Goal: Transaction & Acquisition: Purchase product/service

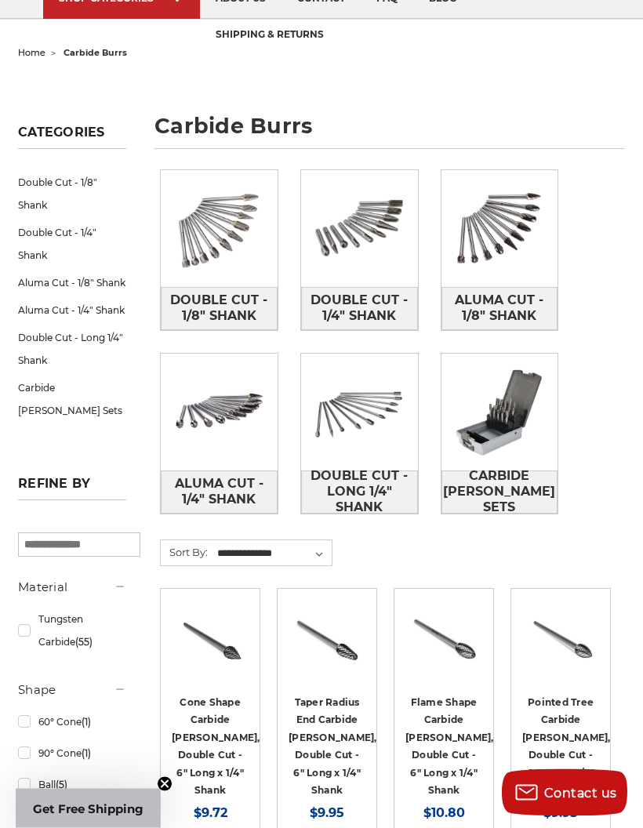
scroll to position [129, 0]
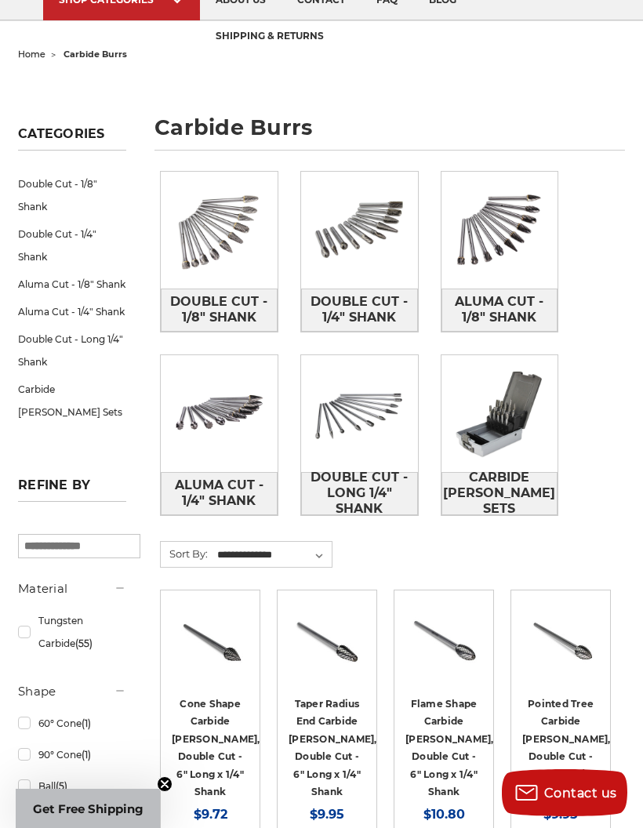
click at [515, 488] on span "Carbide [PERSON_NAME] Sets" at bounding box center [499, 493] width 115 height 58
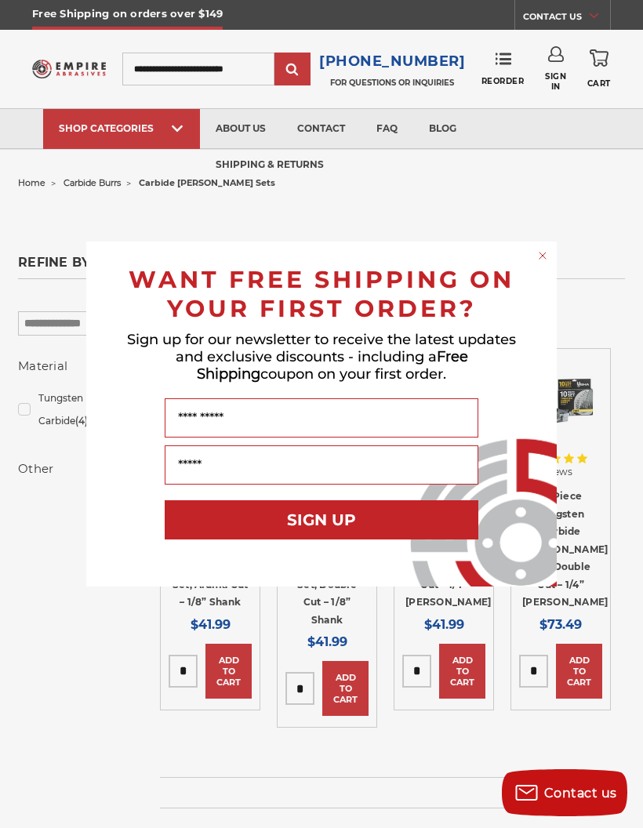
click at [547, 248] on icon "Close dialog" at bounding box center [543, 256] width 16 height 16
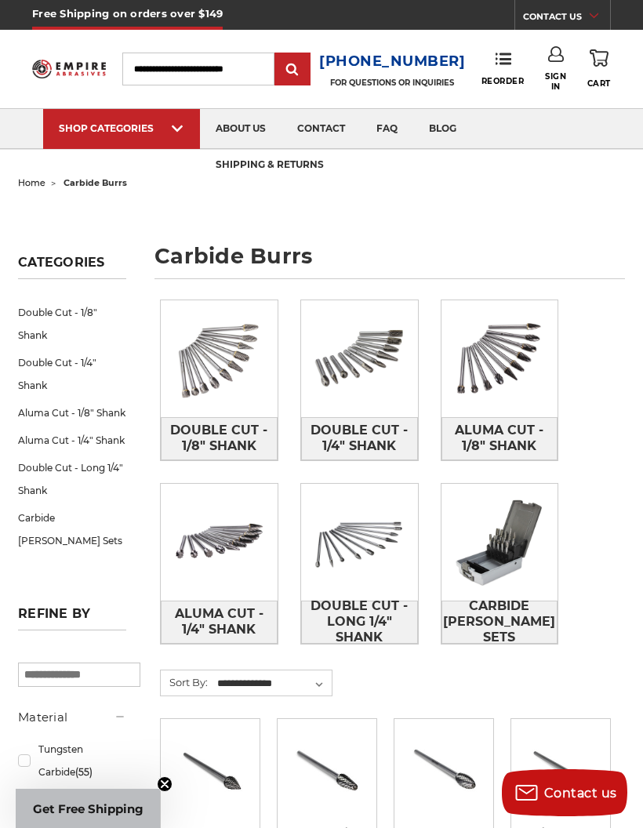
click at [524, 604] on span "Carbide [PERSON_NAME] Sets" at bounding box center [499, 622] width 115 height 58
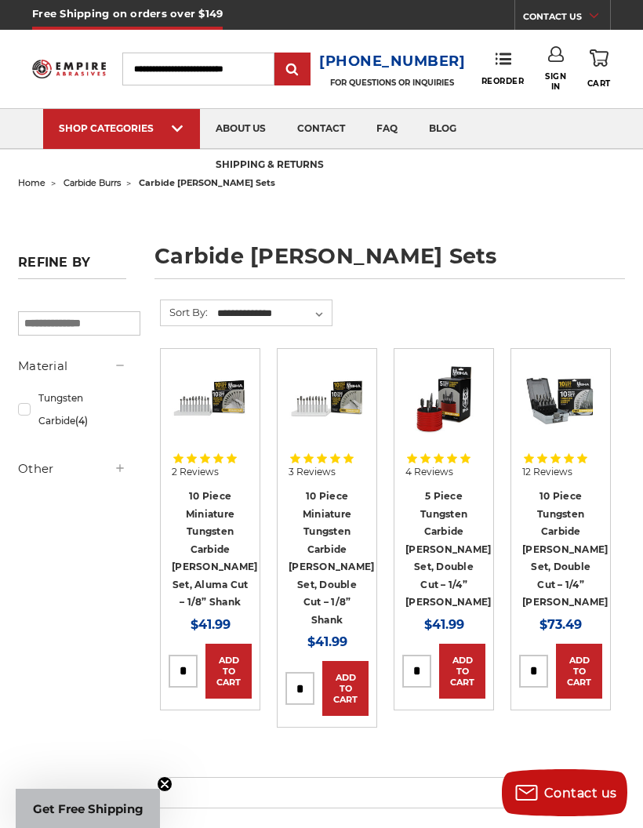
click at [339, 534] on link "10 Piece Miniature Tungsten Carbide [PERSON_NAME] Set, Double Cut – 1/8” Shank" at bounding box center [330, 558] width 85 height 136
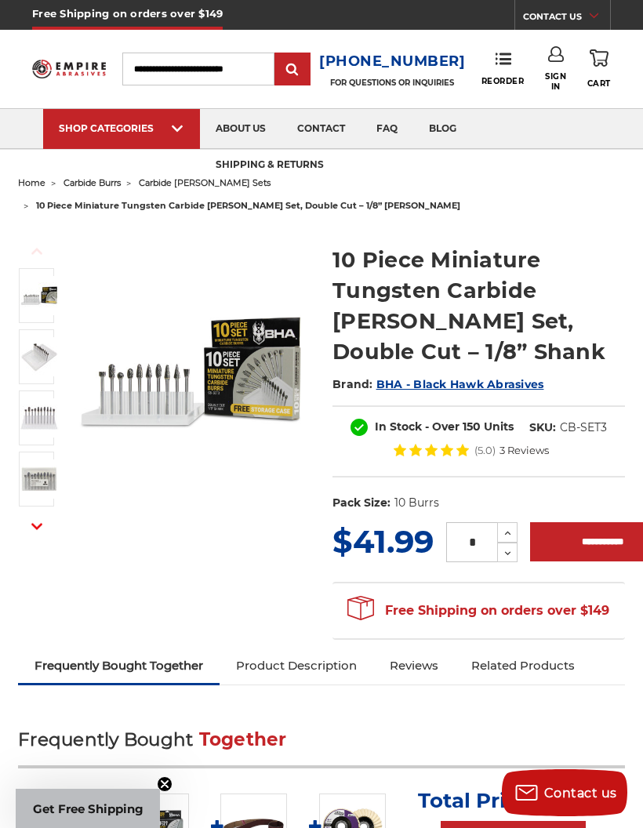
click at [35, 337] on img at bounding box center [39, 356] width 39 height 39
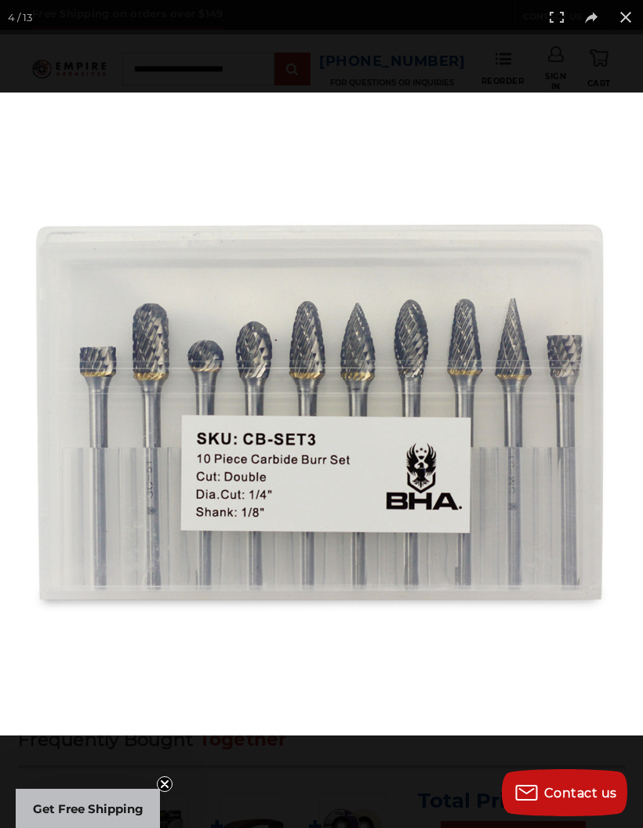
click at [633, 23] on button at bounding box center [625, 17] width 34 height 34
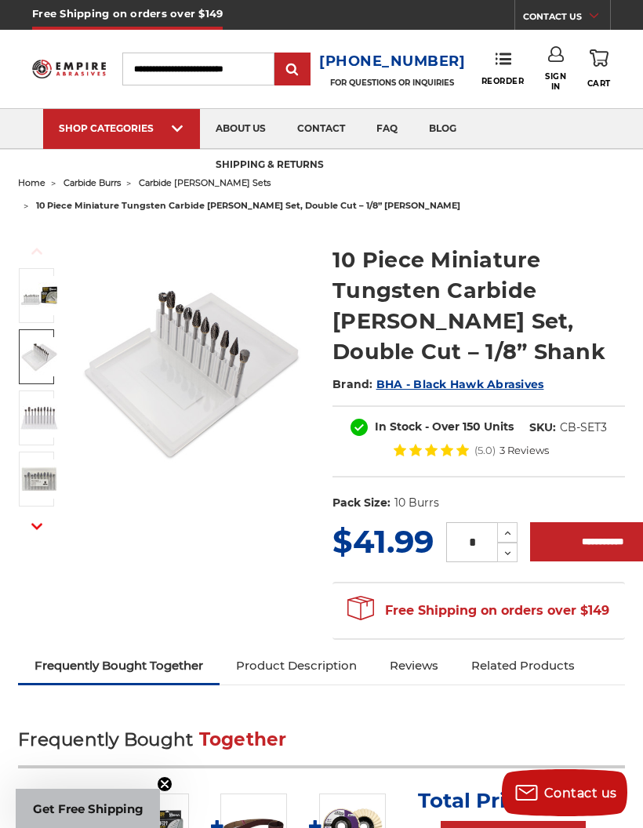
click at [501, 377] on span "BHA - Black Hawk Abrasives" at bounding box center [460, 384] width 168 height 14
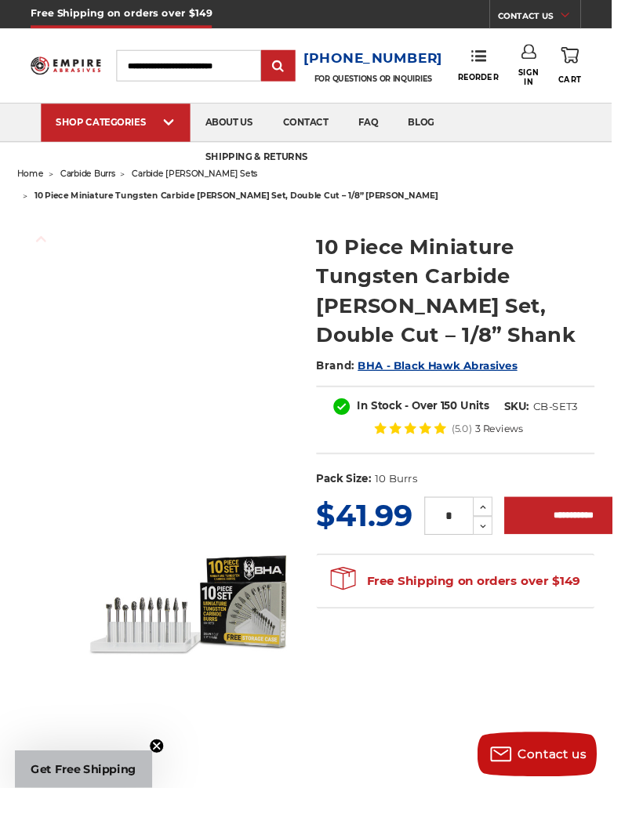
click at [172, 792] on circle "Close teaser" at bounding box center [165, 784] width 15 height 15
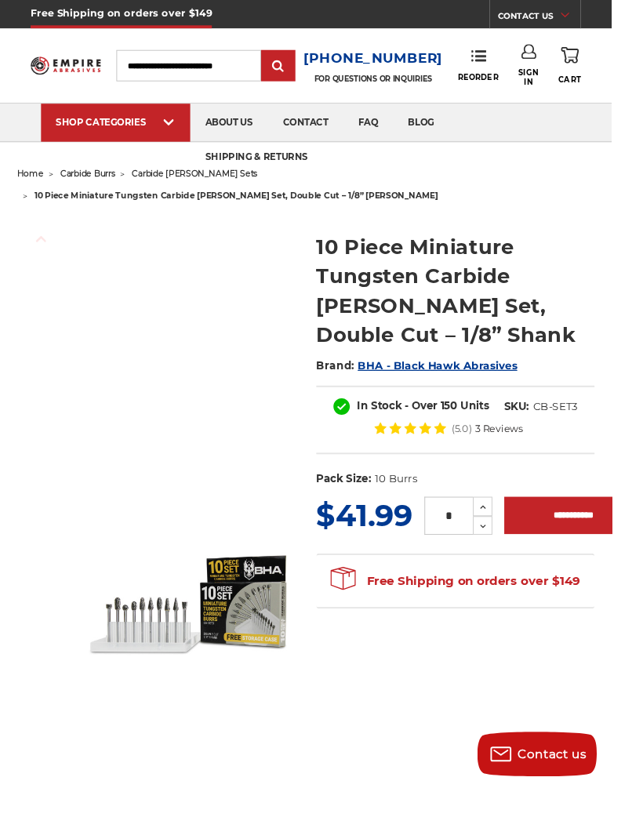
click at [262, 617] on img at bounding box center [198, 634] width 223 height 223
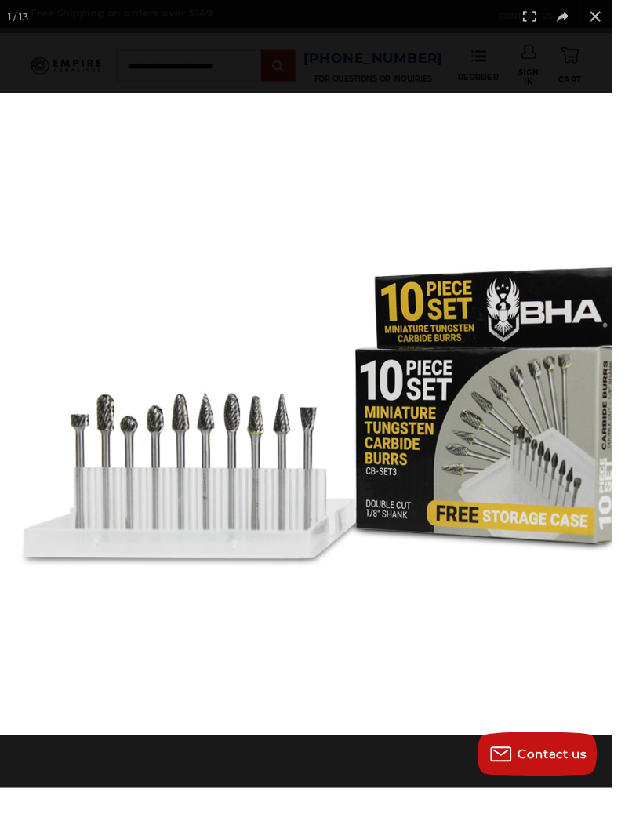
click at [642, 13] on button at bounding box center [625, 17] width 34 height 34
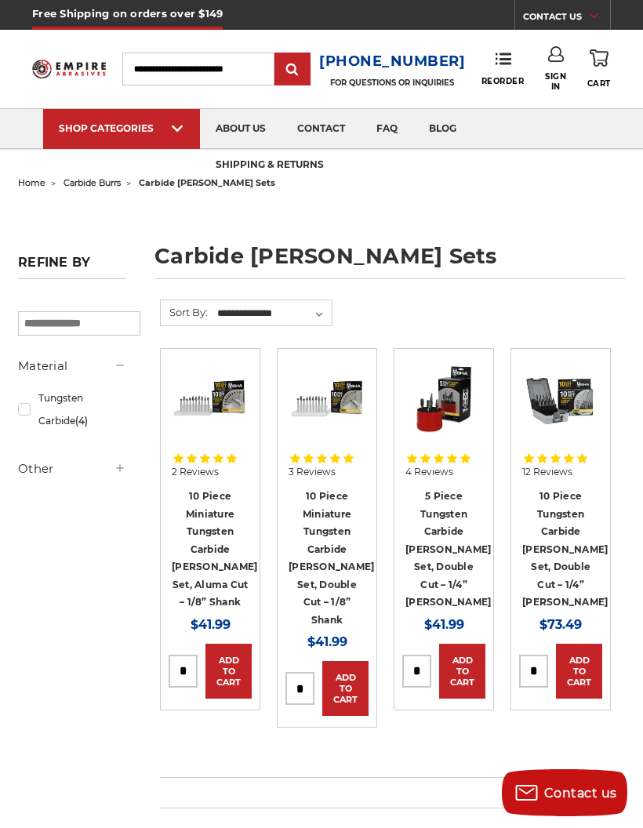
click at [337, 534] on link "10 Piece Miniature Tungsten Carbide [PERSON_NAME] Set, Double Cut – 1/8” Shank" at bounding box center [330, 558] width 85 height 136
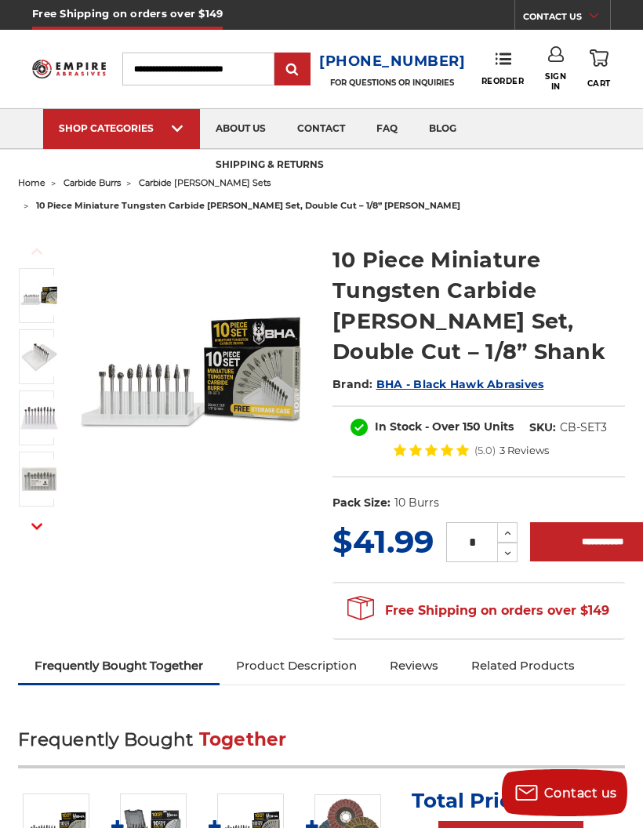
click at [431, 648] on link "Reviews" at bounding box center [414, 665] width 82 height 34
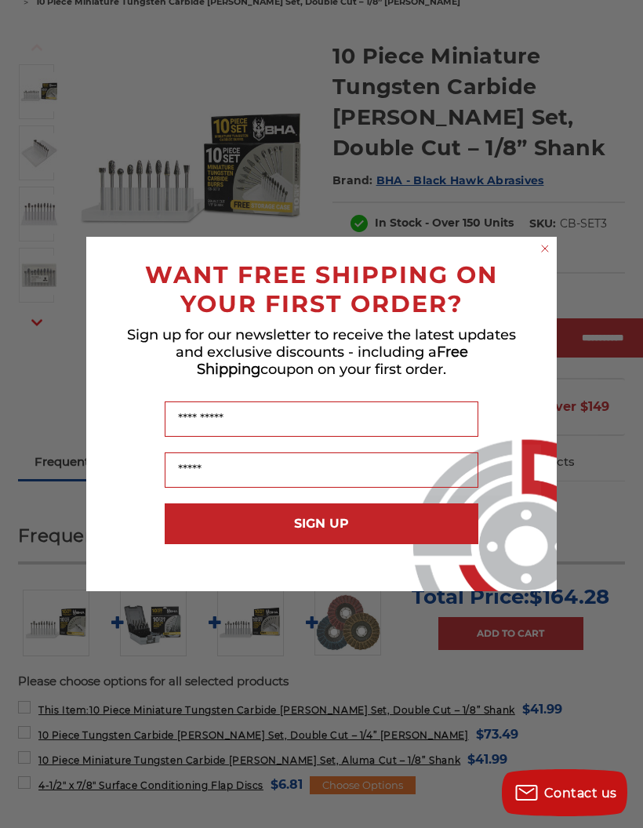
scroll to position [203, 0]
click at [541, 245] on circle "Close dialog" at bounding box center [545, 248] width 15 height 15
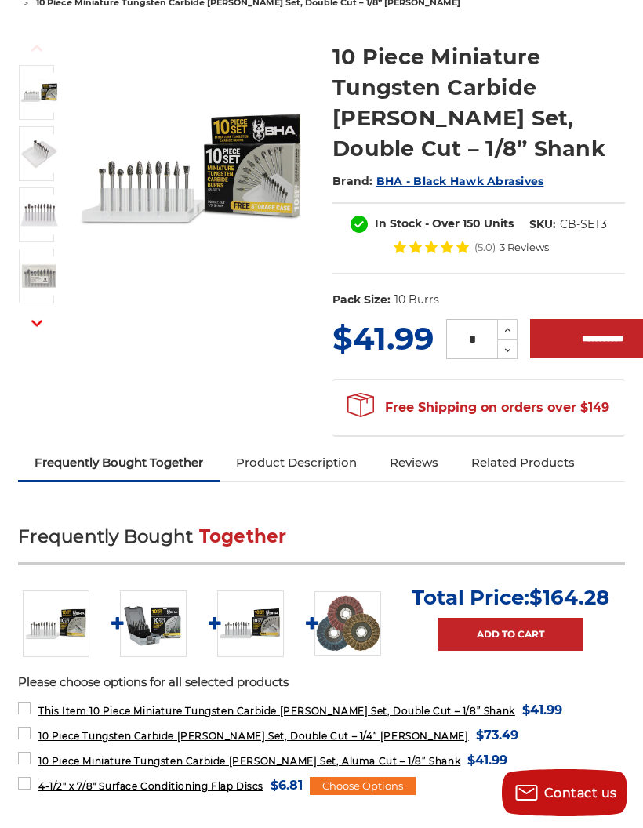
click at [324, 445] on link "Product Description" at bounding box center [296, 462] width 154 height 34
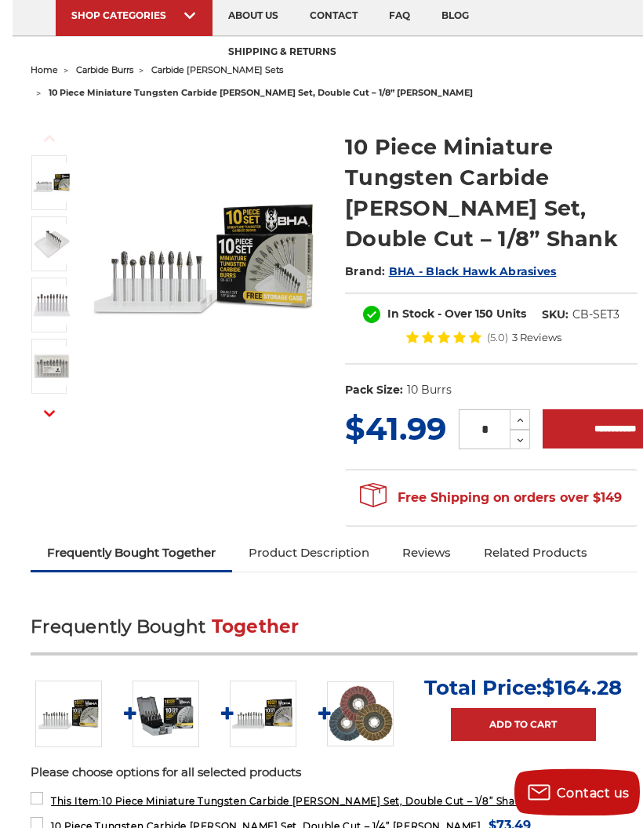
scroll to position [0, 0]
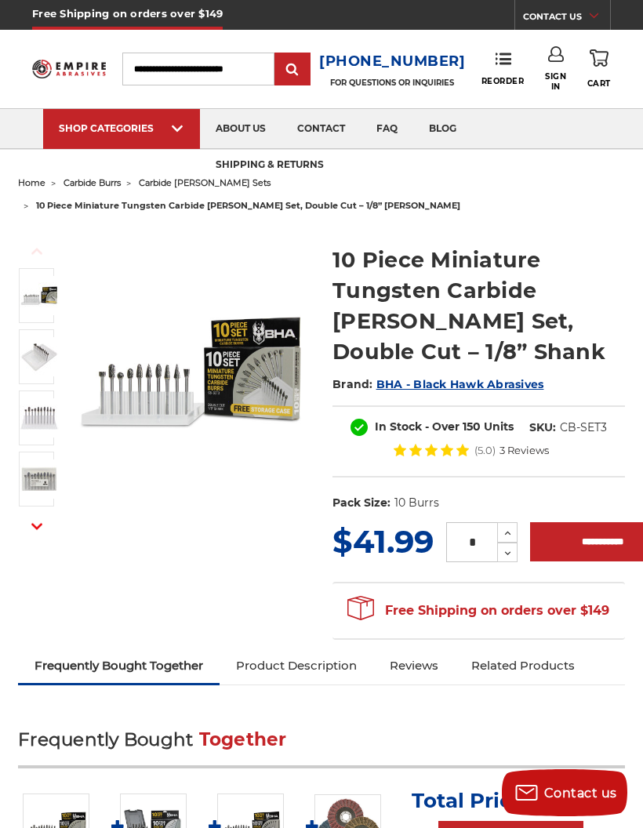
click at [38, 461] on img at bounding box center [39, 478] width 39 height 39
click at [39, 277] on img at bounding box center [39, 295] width 39 height 39
